Goal: Information Seeking & Learning: Learn about a topic

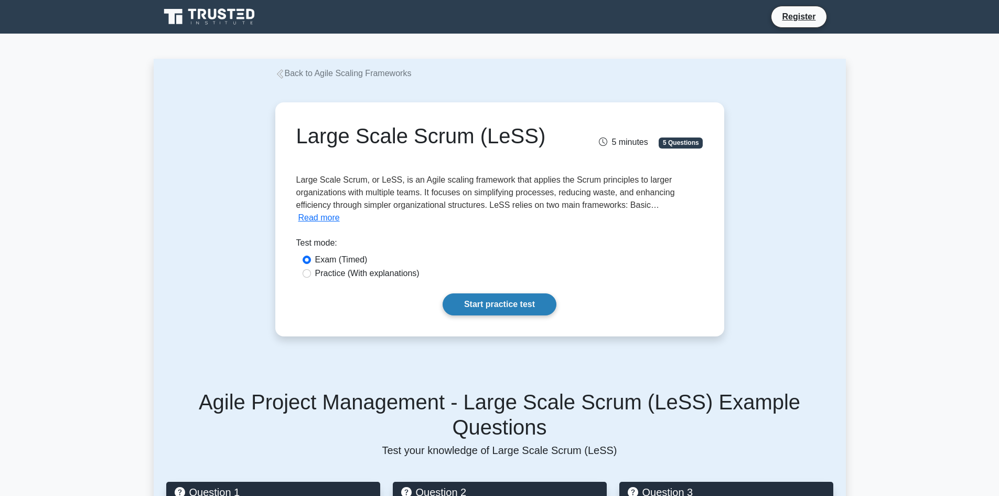
click at [503, 293] on link "Start practice test" at bounding box center [500, 304] width 114 height 22
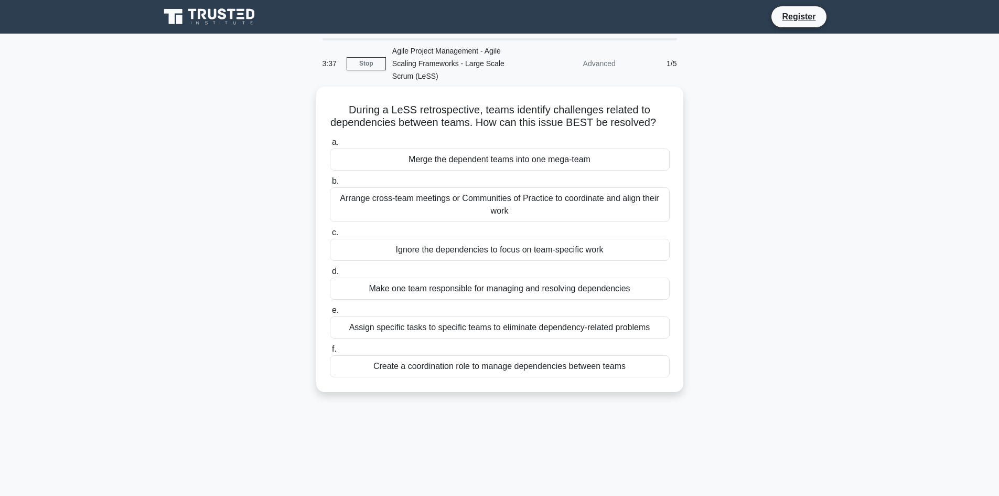
click at [845, 151] on div "During a LeSS retrospective, teams identify challenges related to dependencies …" at bounding box center [500, 246] width 692 height 318
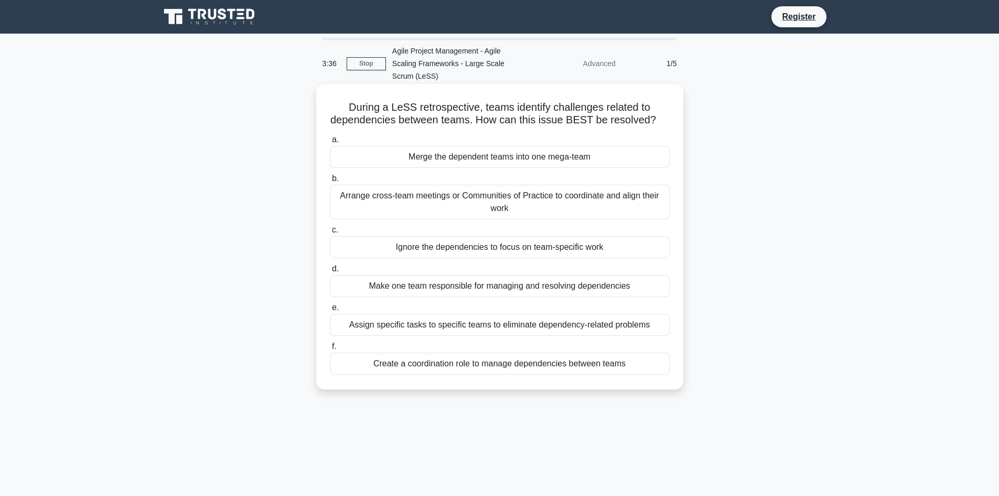
click at [412, 198] on div "Arrange cross-team meetings or Communities of Practice to coordinate and align …" at bounding box center [500, 202] width 340 height 35
click at [330, 182] on input "b. Arrange cross-team meetings or Communities of Practice to coordinate and ali…" at bounding box center [330, 178] width 0 height 7
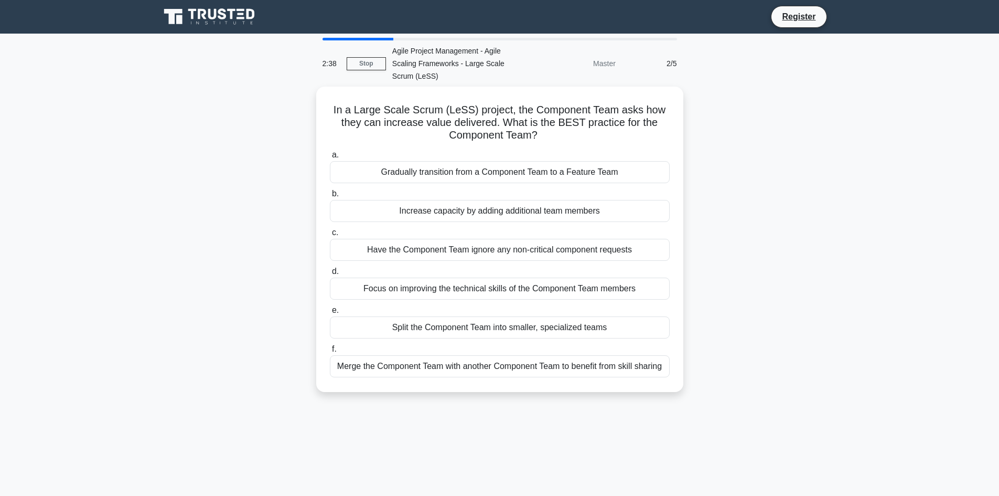
drag, startPoint x: 795, startPoint y: 121, endPoint x: 761, endPoint y: 121, distance: 34.1
click at [795, 121] on div "In a Large Scale Scrum (LeSS) project, the Component Team asks how they can inc…" at bounding box center [500, 246] width 692 height 318
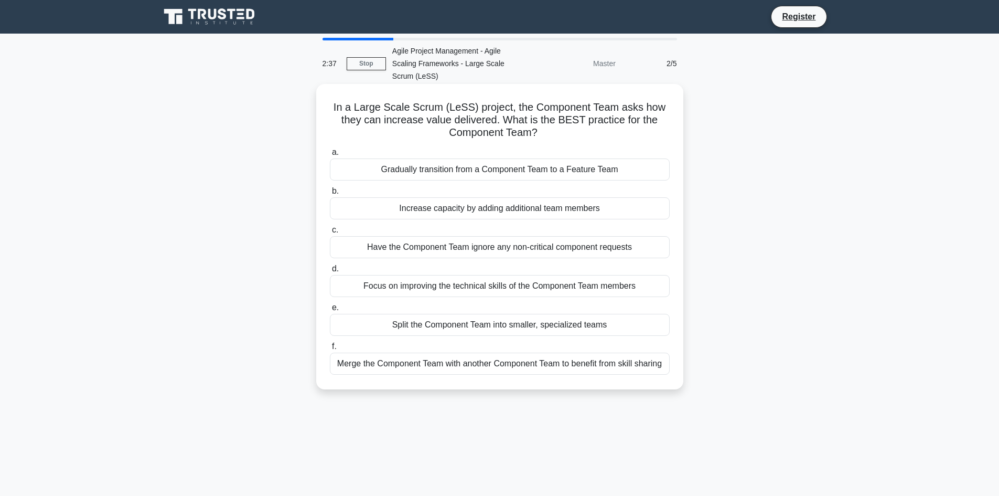
click at [431, 169] on div "Gradually transition from a Component Team to a Feature Team" at bounding box center [500, 169] width 340 height 22
click at [330, 156] on input "a. Gradually transition from a Component Team to a Feature Team" at bounding box center [330, 152] width 0 height 7
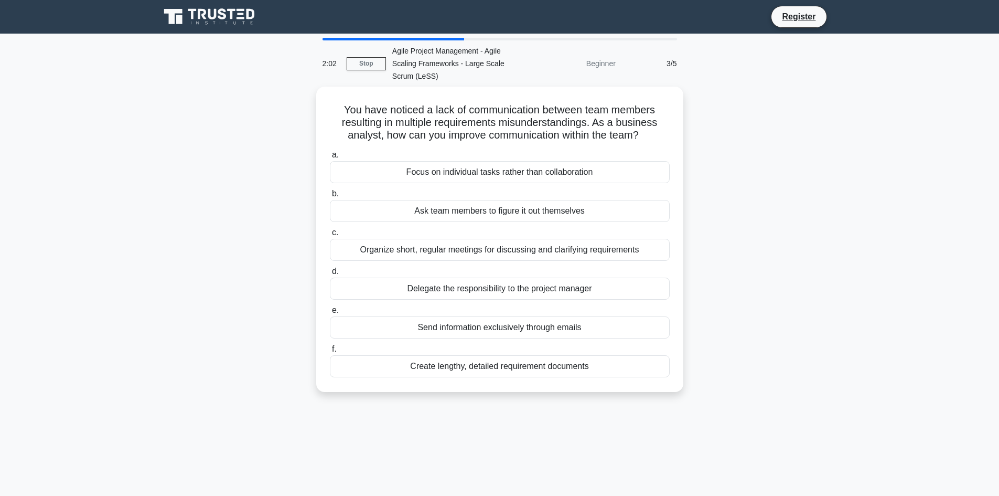
click at [805, 149] on div "You have noticed a lack of communication between team members resulting in mult…" at bounding box center [500, 246] width 692 height 318
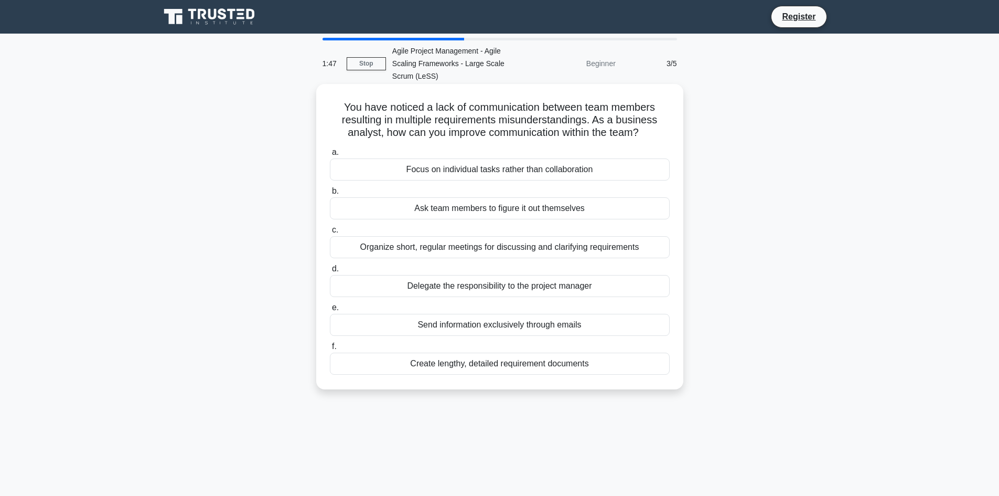
click at [366, 246] on div "Organize short, regular meetings for discussing and clarifying requirements" at bounding box center [500, 247] width 340 height 22
click at [330, 233] on input "c. Organize short, regular meetings for discussing and clarifying requirements" at bounding box center [330, 230] width 0 height 7
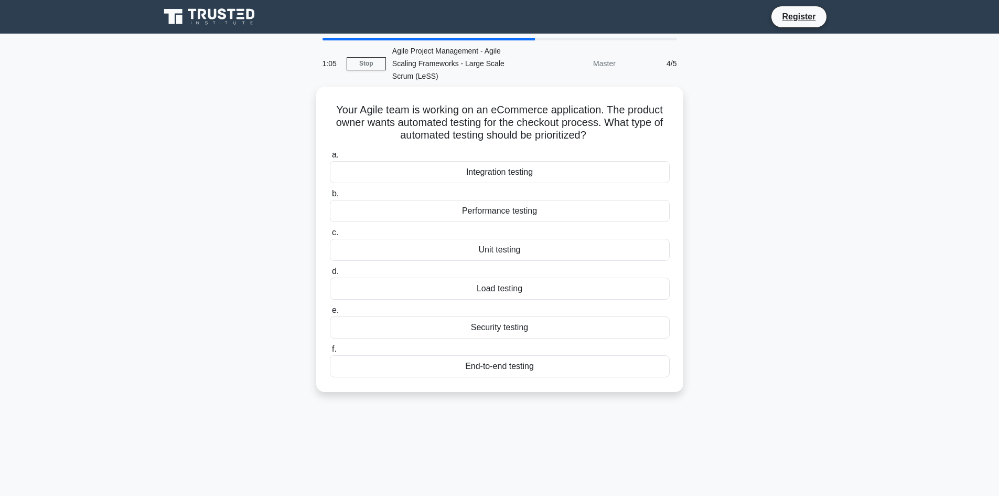
click at [862, 212] on main "1:05 Stop Agile Project Management - Agile Scaling Frameworks - Large Scale Scr…" at bounding box center [499, 300] width 999 height 533
click at [370, 248] on div "Unit testing" at bounding box center [500, 247] width 340 height 22
click at [330, 233] on input "c. Unit testing" at bounding box center [330, 230] width 0 height 7
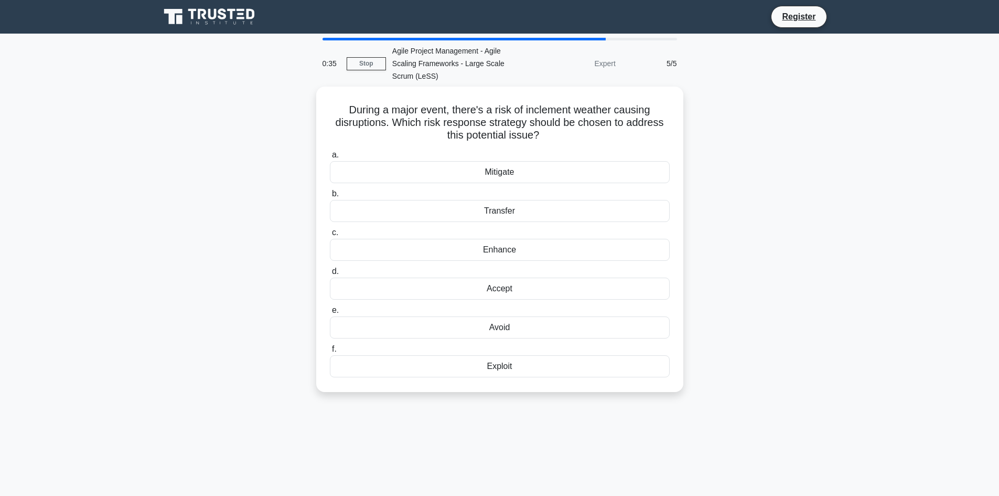
click at [773, 123] on div "During a major event, there's a risk of inclement weather causing disruptions. …" at bounding box center [500, 246] width 692 height 318
click at [381, 171] on div "Mitigate" at bounding box center [500, 169] width 340 height 22
click at [330, 156] on input "a. Mitigate" at bounding box center [330, 152] width 0 height 7
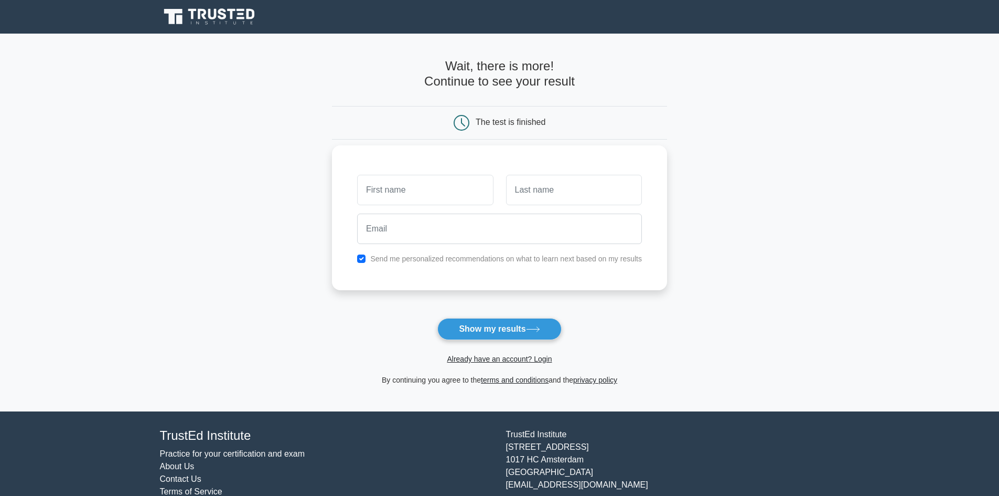
click at [381, 190] on input "text" at bounding box center [425, 190] width 136 height 30
type input "m"
type input "do"
click at [455, 237] on input "email" at bounding box center [499, 228] width 285 height 30
click at [524, 330] on button "Show my results" at bounding box center [499, 329] width 124 height 22
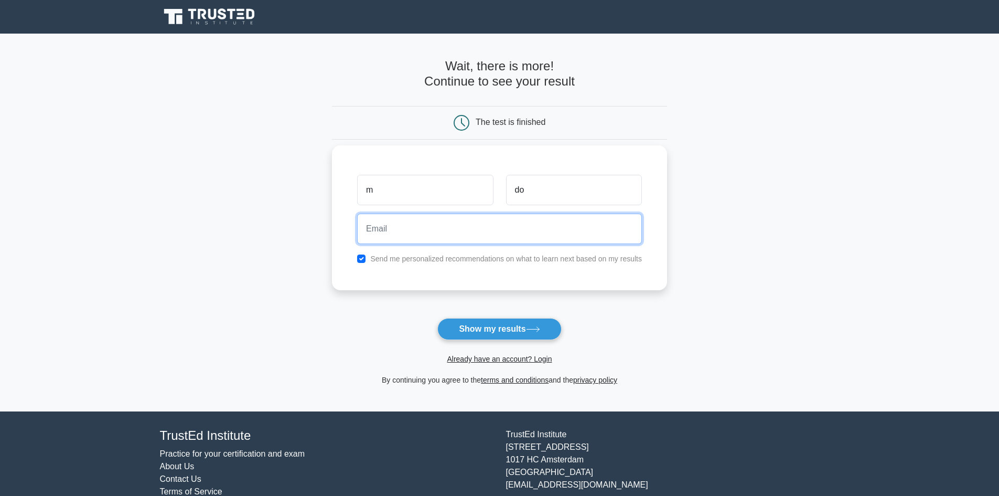
click at [385, 230] on input "email" at bounding box center [499, 228] width 285 height 30
type input "m30d10o@yahoo.com"
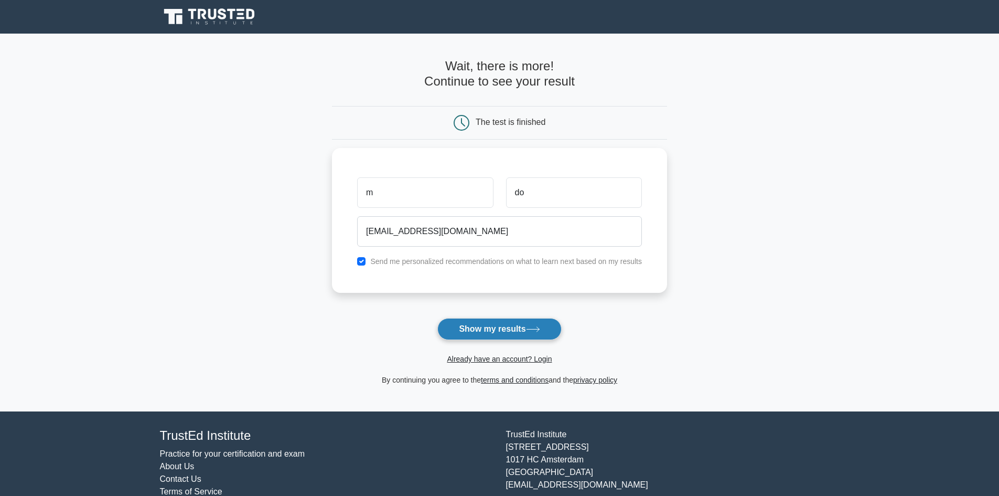
click at [497, 328] on button "Show my results" at bounding box center [499, 329] width 124 height 22
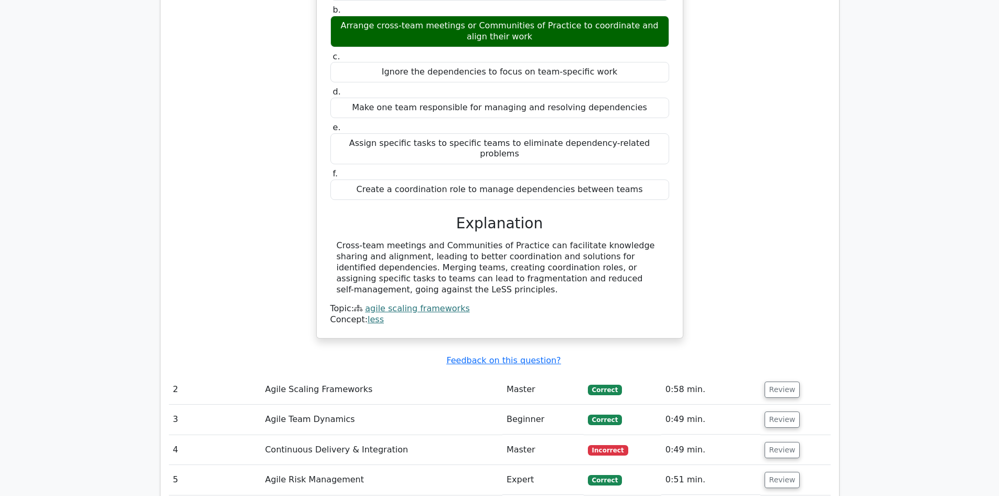
scroll to position [935, 0]
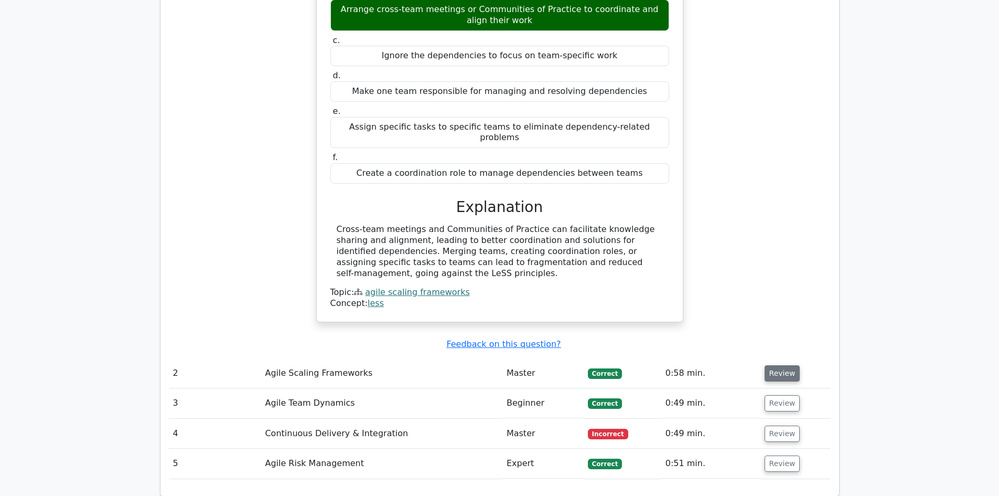
click at [777, 365] on button "Review" at bounding box center [783, 373] width 36 height 16
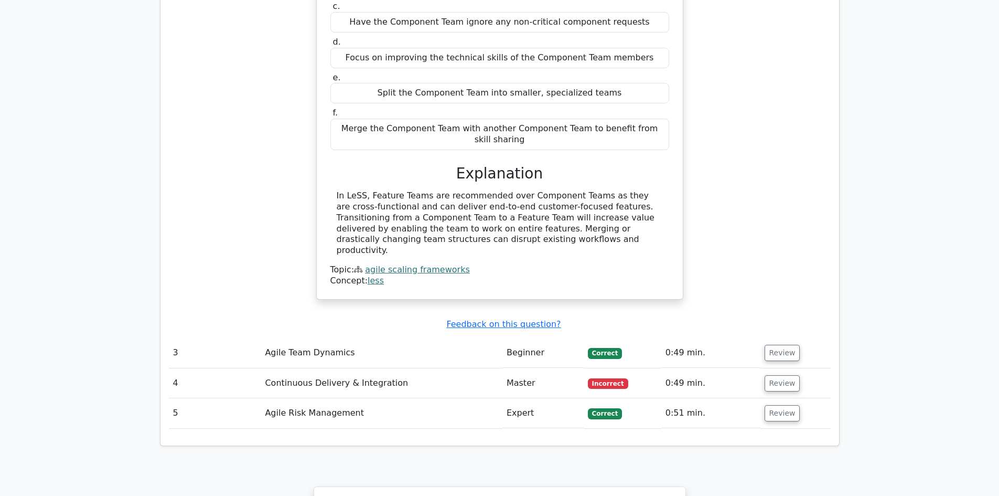
scroll to position [1479, 0]
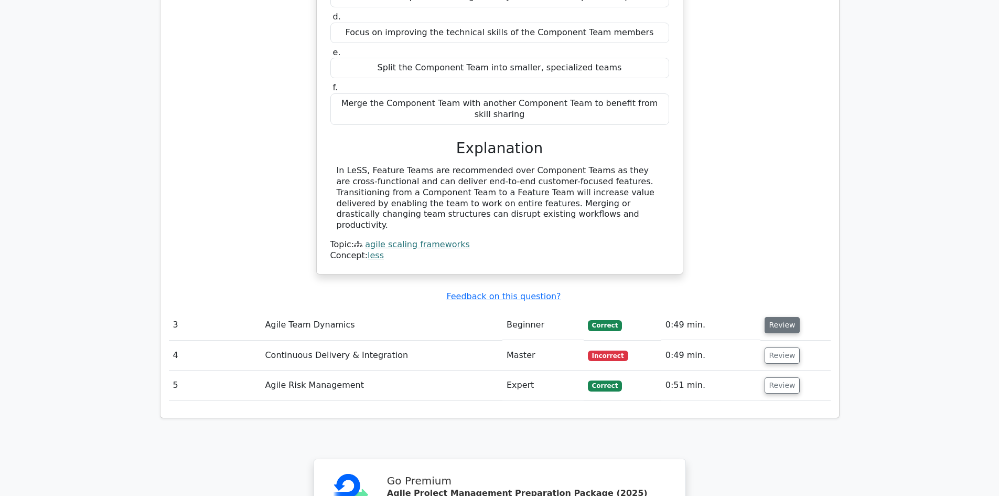
click at [769, 317] on button "Review" at bounding box center [783, 325] width 36 height 16
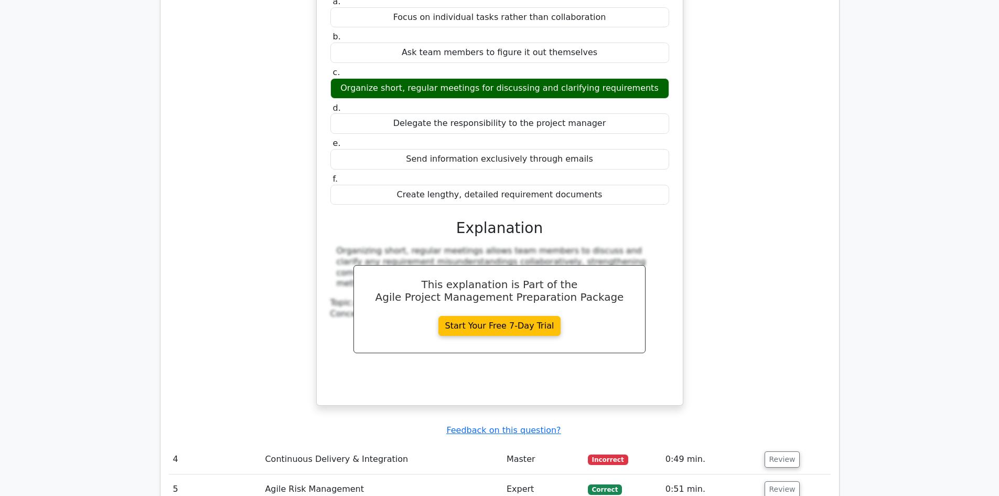
scroll to position [1899, 0]
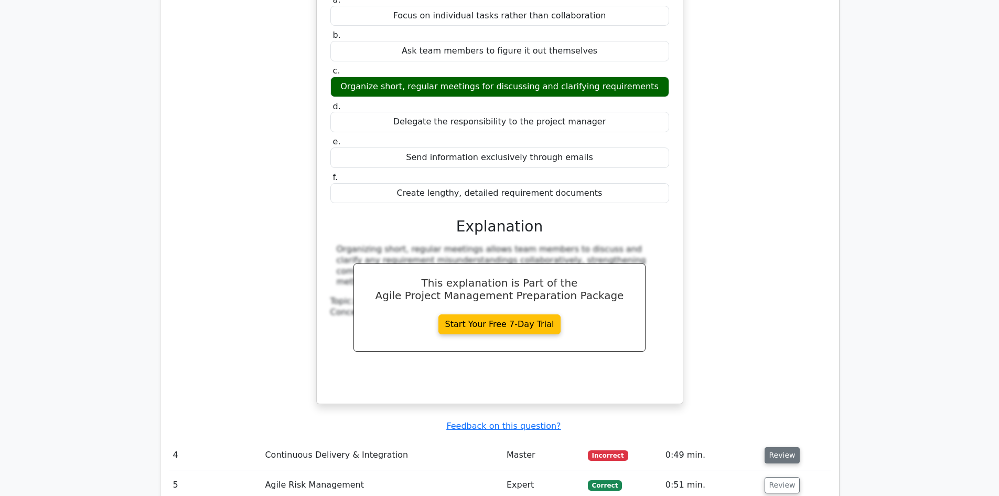
click at [778, 447] on button "Review" at bounding box center [783, 455] width 36 height 16
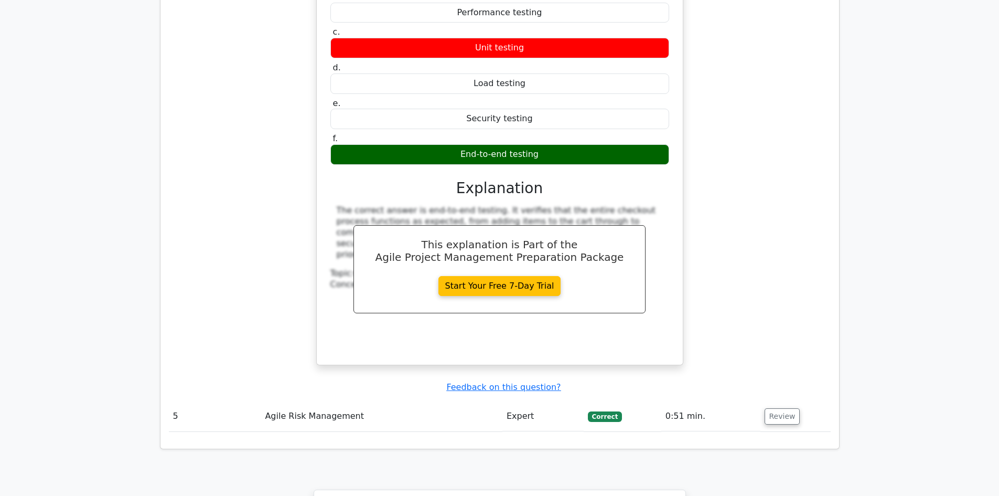
scroll to position [2452, 0]
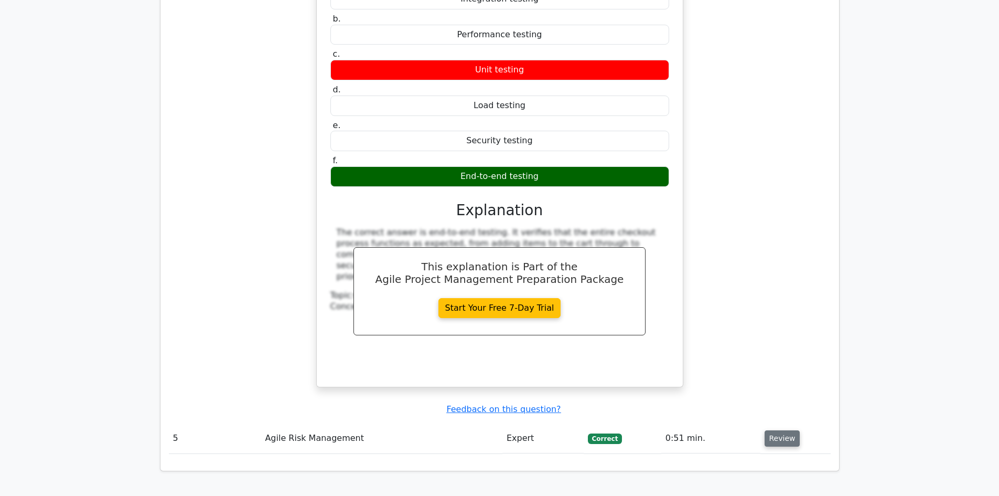
click at [779, 430] on button "Review" at bounding box center [783, 438] width 36 height 16
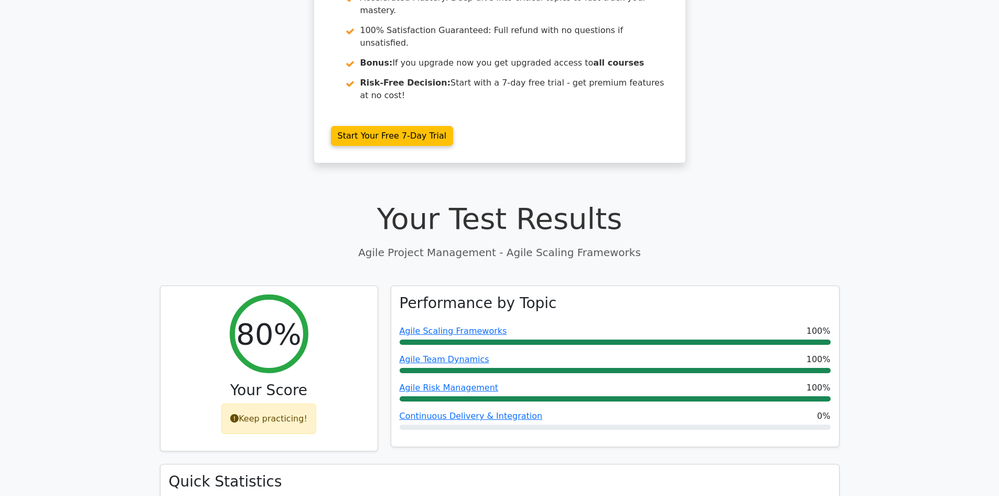
scroll to position [0, 0]
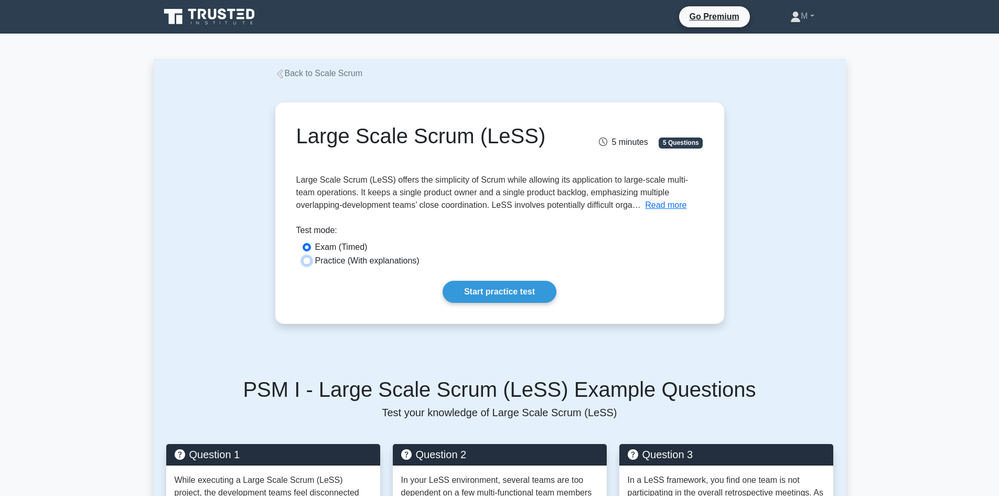
click at [305, 259] on input "Practice (With explanations)" at bounding box center [307, 260] width 8 height 8
radio input "true"
click at [508, 291] on link "Start practice test" at bounding box center [500, 292] width 114 height 22
click at [487, 289] on link "Start practice test" at bounding box center [500, 292] width 114 height 22
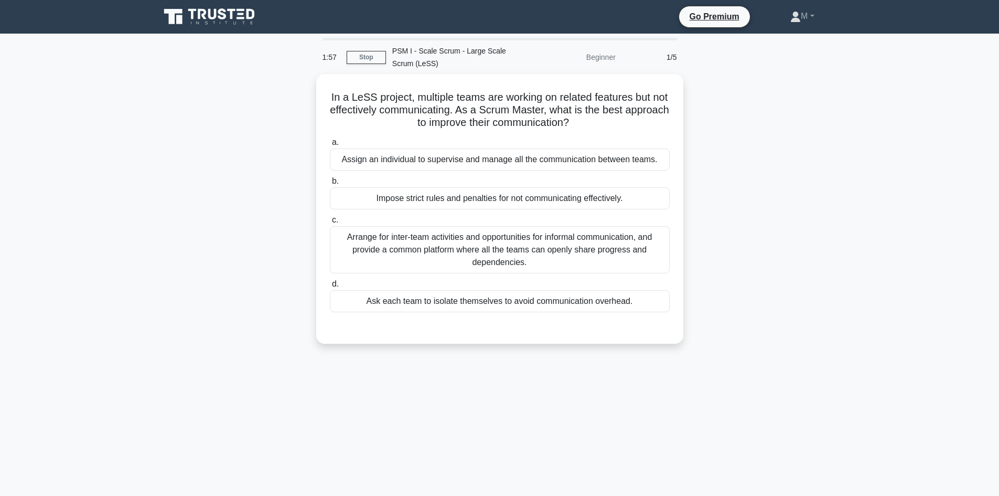
click at [746, 130] on div "In a LeSS project, multiple teams are working on related features but not effec…" at bounding box center [500, 215] width 692 height 282
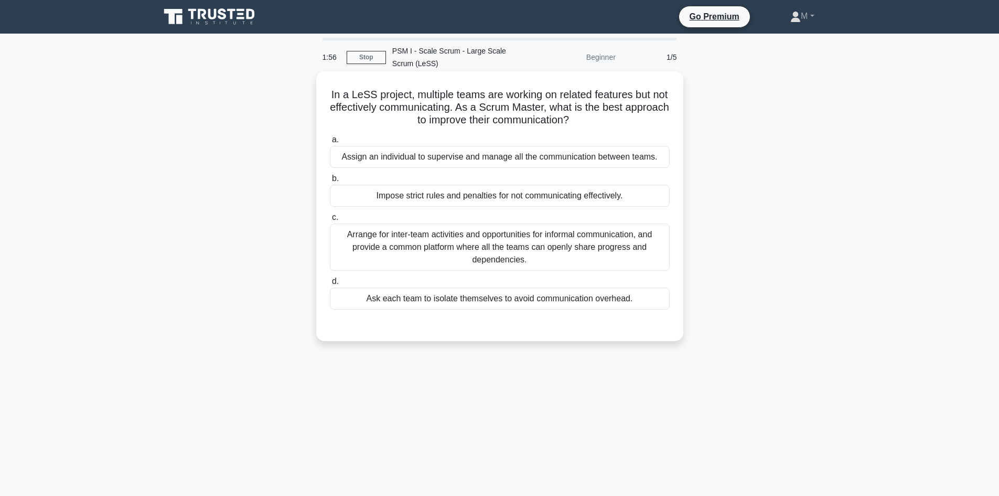
click at [373, 242] on div "Arrange for inter-team activities and opportunities for informal communication,…" at bounding box center [500, 246] width 340 height 47
click at [330, 221] on input "c. Arrange for inter-team activities and opportunities for informal communicati…" at bounding box center [330, 217] width 0 height 7
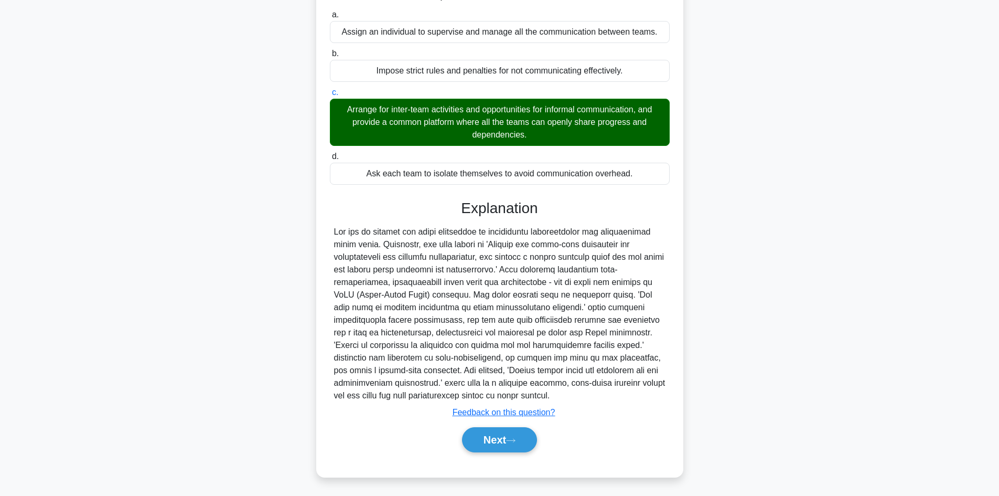
scroll to position [126, 0]
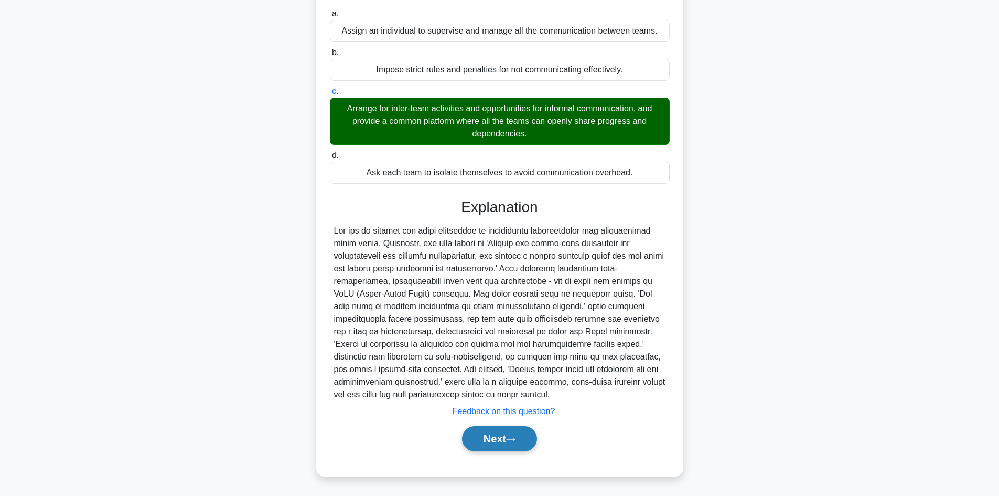
click at [505, 437] on button "Next" at bounding box center [499, 438] width 75 height 25
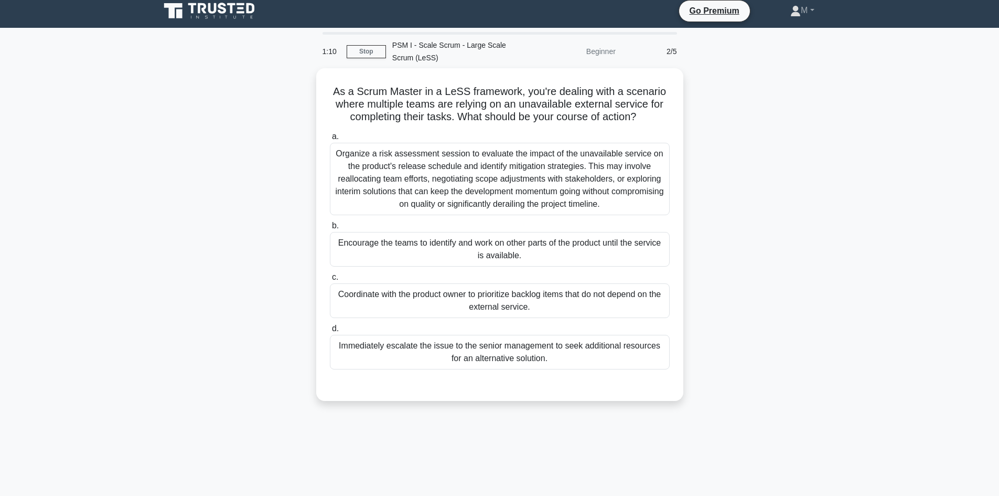
scroll to position [0, 0]
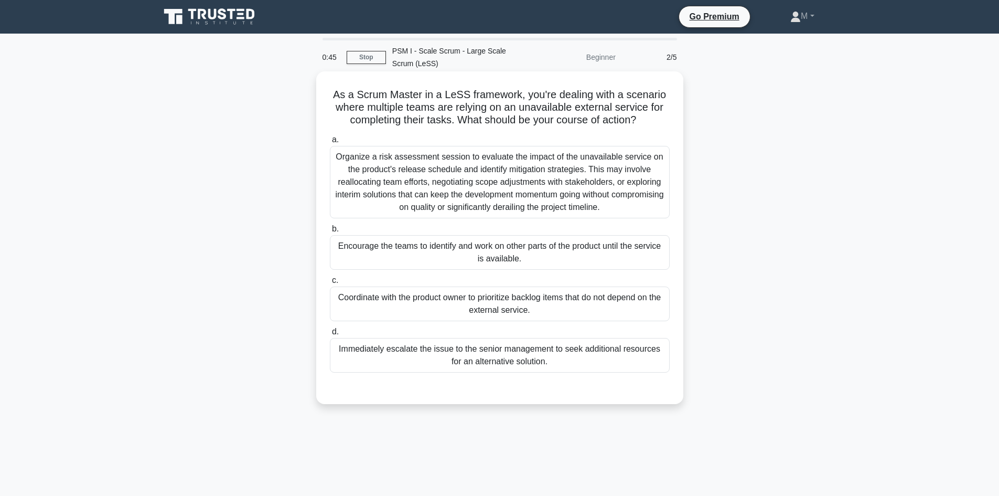
click at [514, 179] on div "Organize a risk assessment session to evaluate the impact of the unavailable se…" at bounding box center [500, 182] width 340 height 72
click at [330, 143] on input "a. Organize a risk assessment session to evaluate the impact of the unavailable…" at bounding box center [330, 139] width 0 height 7
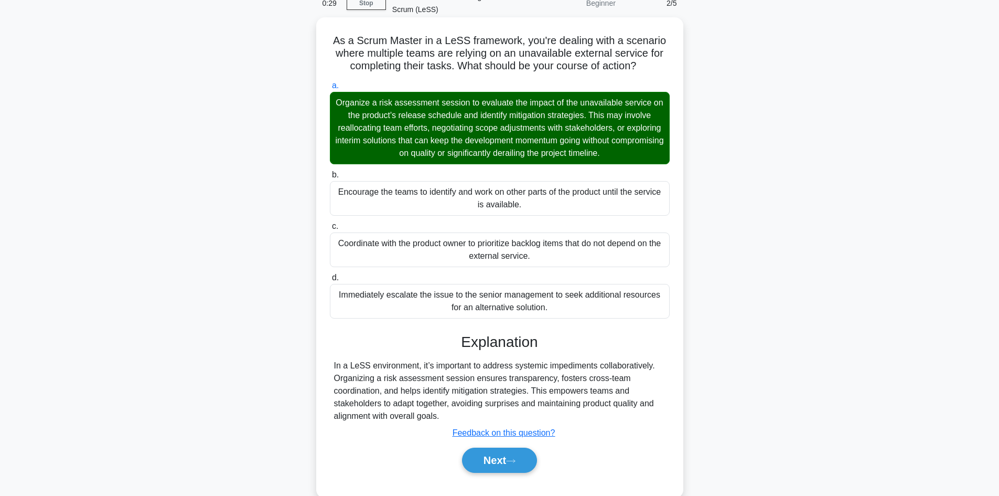
scroll to position [76, 0]
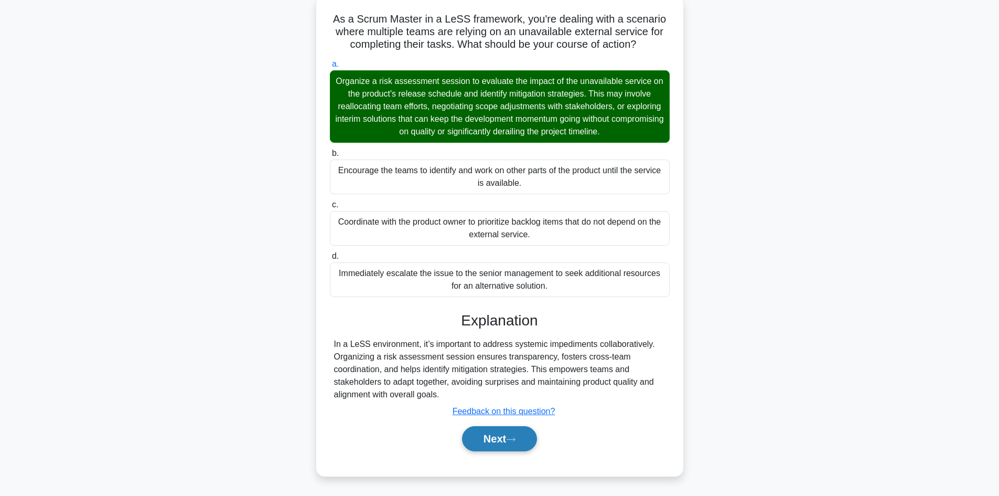
click at [498, 438] on button "Next" at bounding box center [499, 438] width 75 height 25
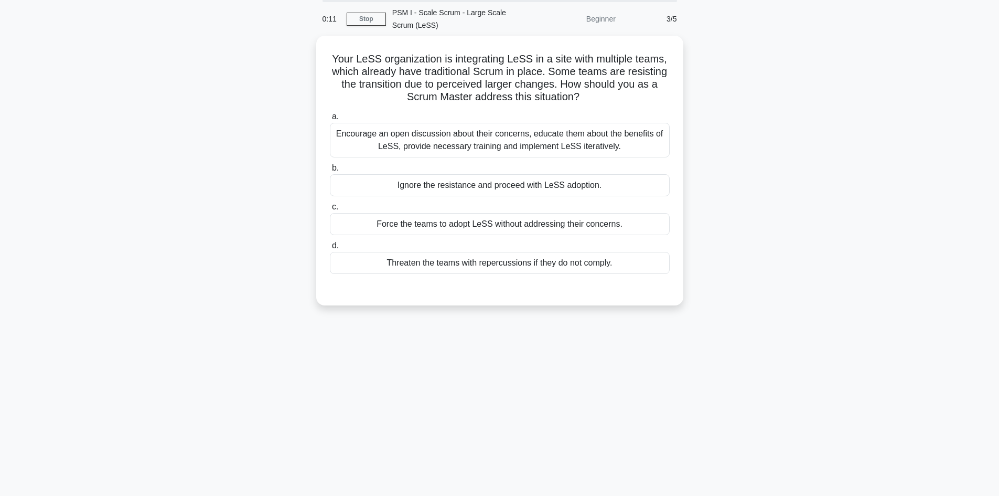
scroll to position [0, 0]
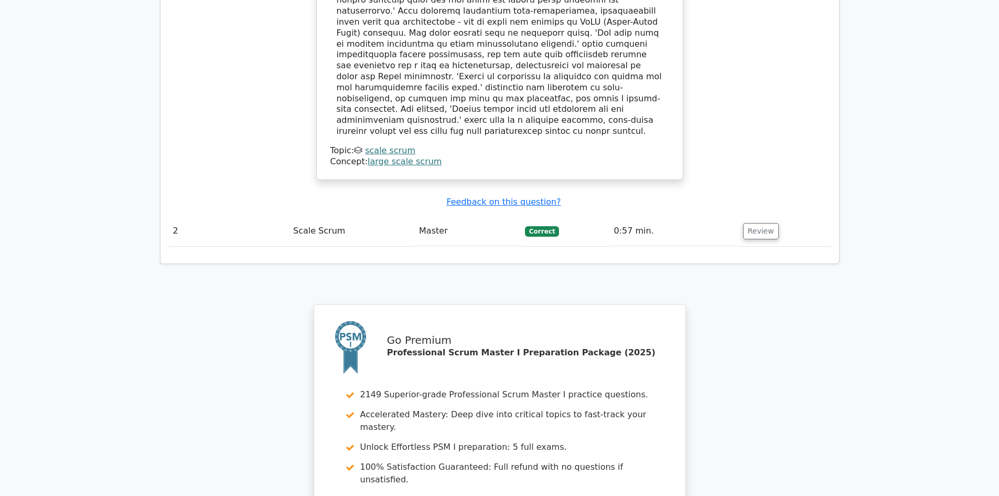
scroll to position [1207, 0]
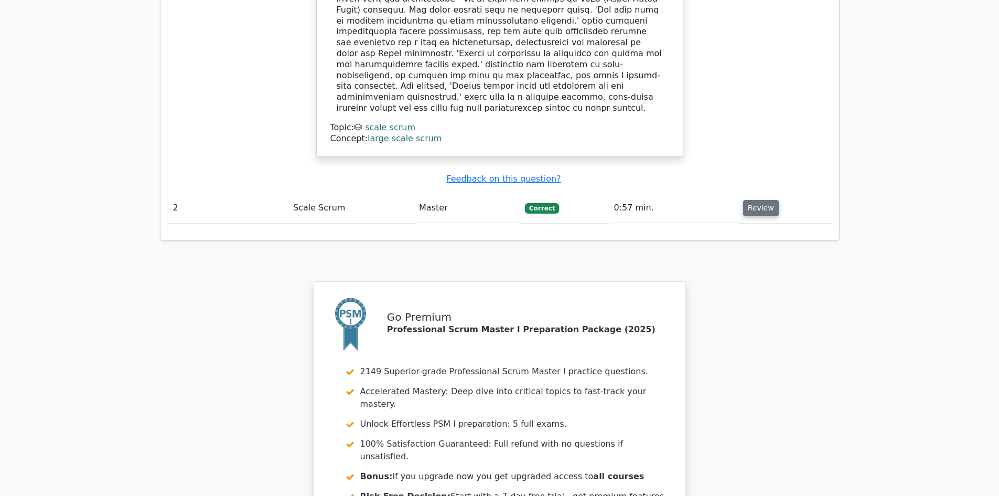
click at [760, 200] on button "Review" at bounding box center [761, 208] width 36 height 16
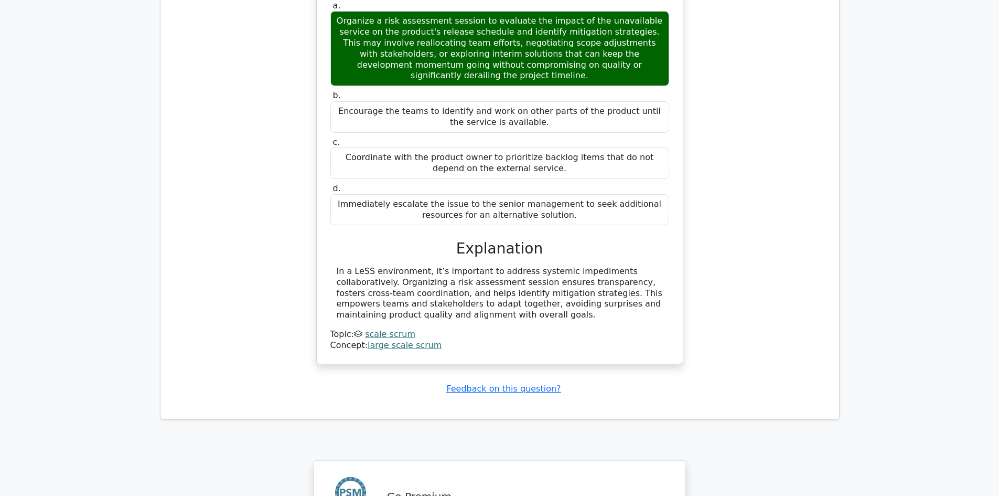
scroll to position [1616, 0]
